Goal: Transaction & Acquisition: Purchase product/service

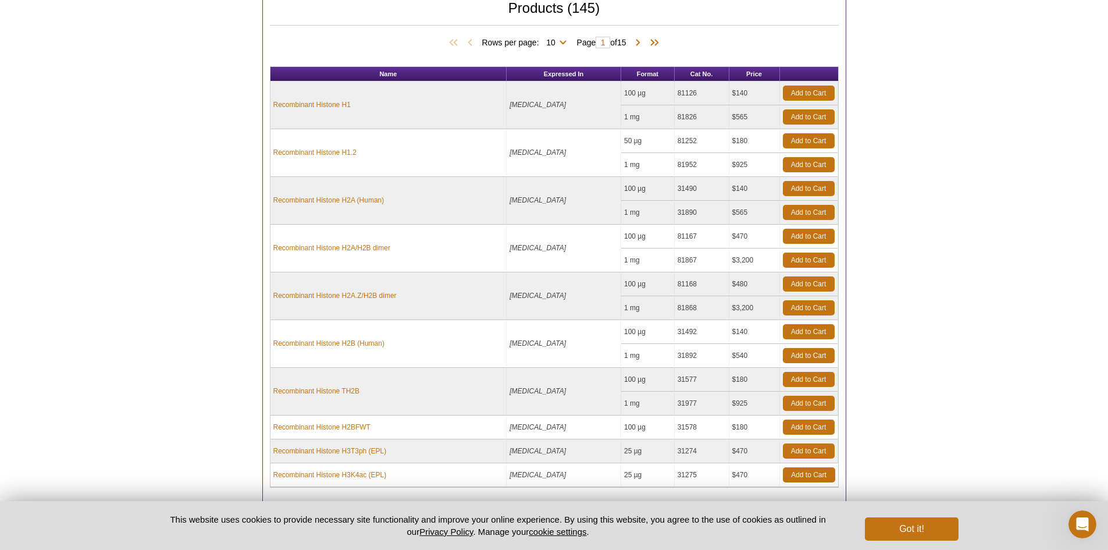
scroll to position [466, 0]
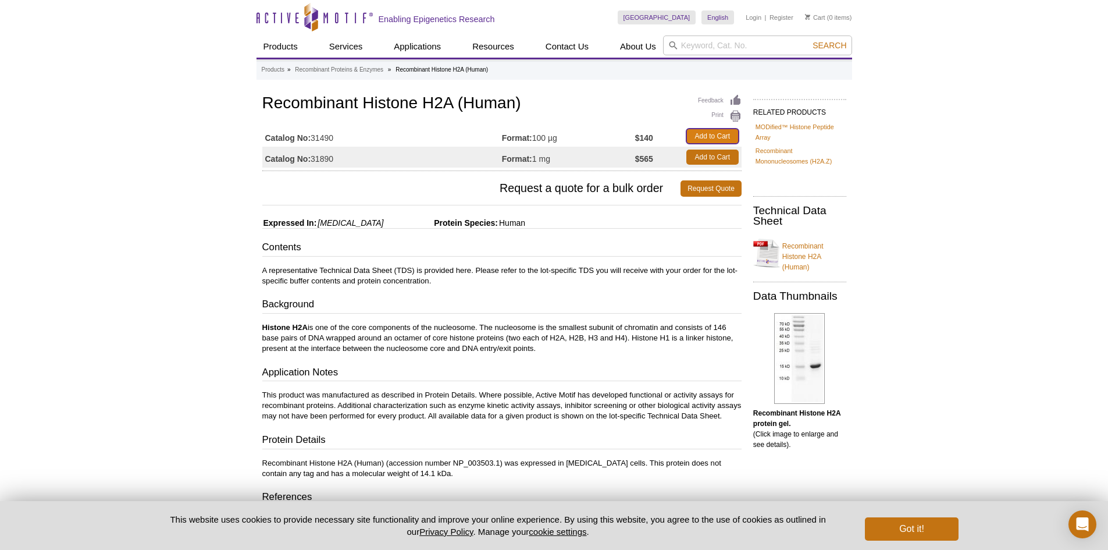
click at [716, 133] on link "Add to Cart" at bounding box center [713, 136] width 52 height 15
